Goal: Navigation & Orientation: Find specific page/section

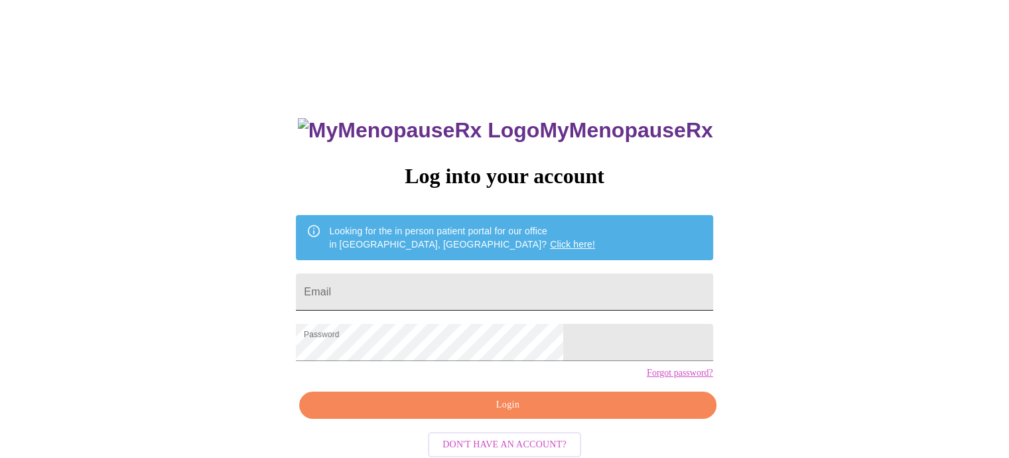
click at [439, 287] on input "Email" at bounding box center [504, 291] width 417 height 37
type input "[EMAIL_ADDRESS][DOMAIN_NAME]"
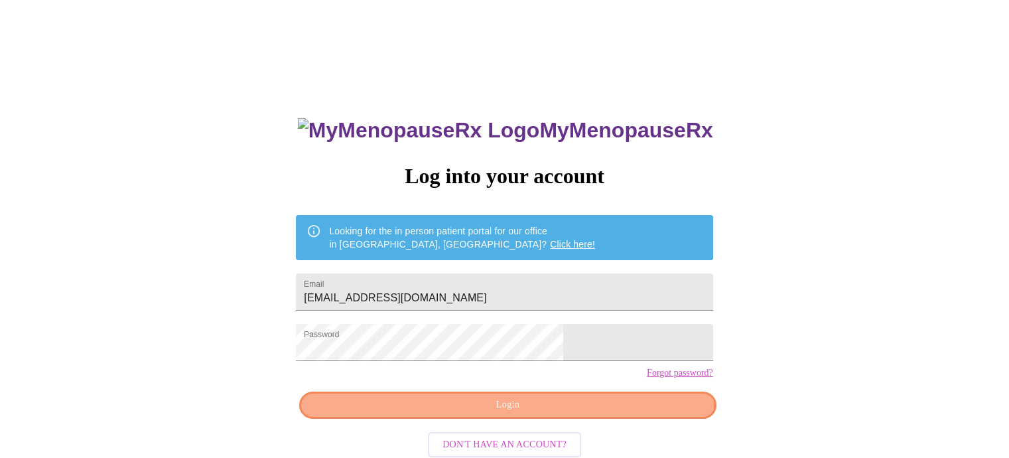
click at [581, 413] on span "Login" at bounding box center [508, 405] width 386 height 17
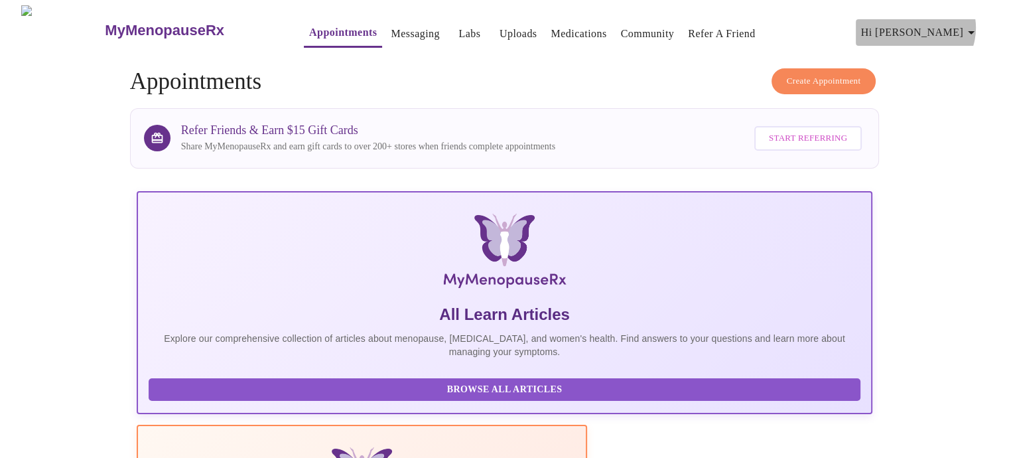
click at [979, 25] on icon "button" at bounding box center [972, 33] width 16 height 16
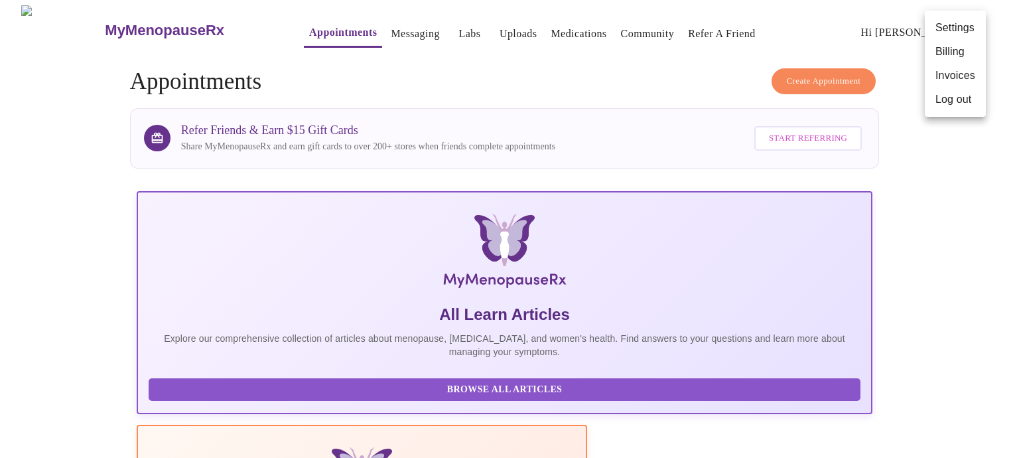
click at [954, 25] on li "Settings" at bounding box center [955, 28] width 61 height 24
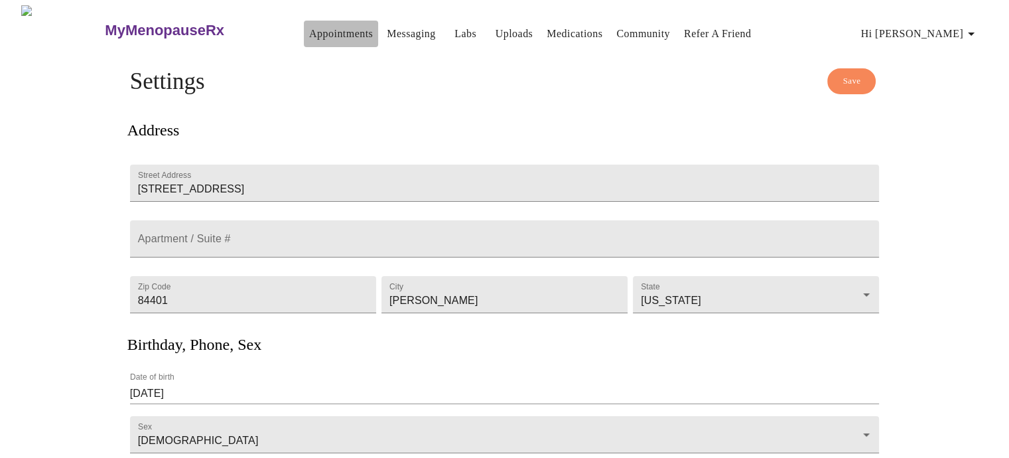
click at [309, 31] on link "Appointments" at bounding box center [341, 34] width 64 height 19
